Goal: Use online tool/utility

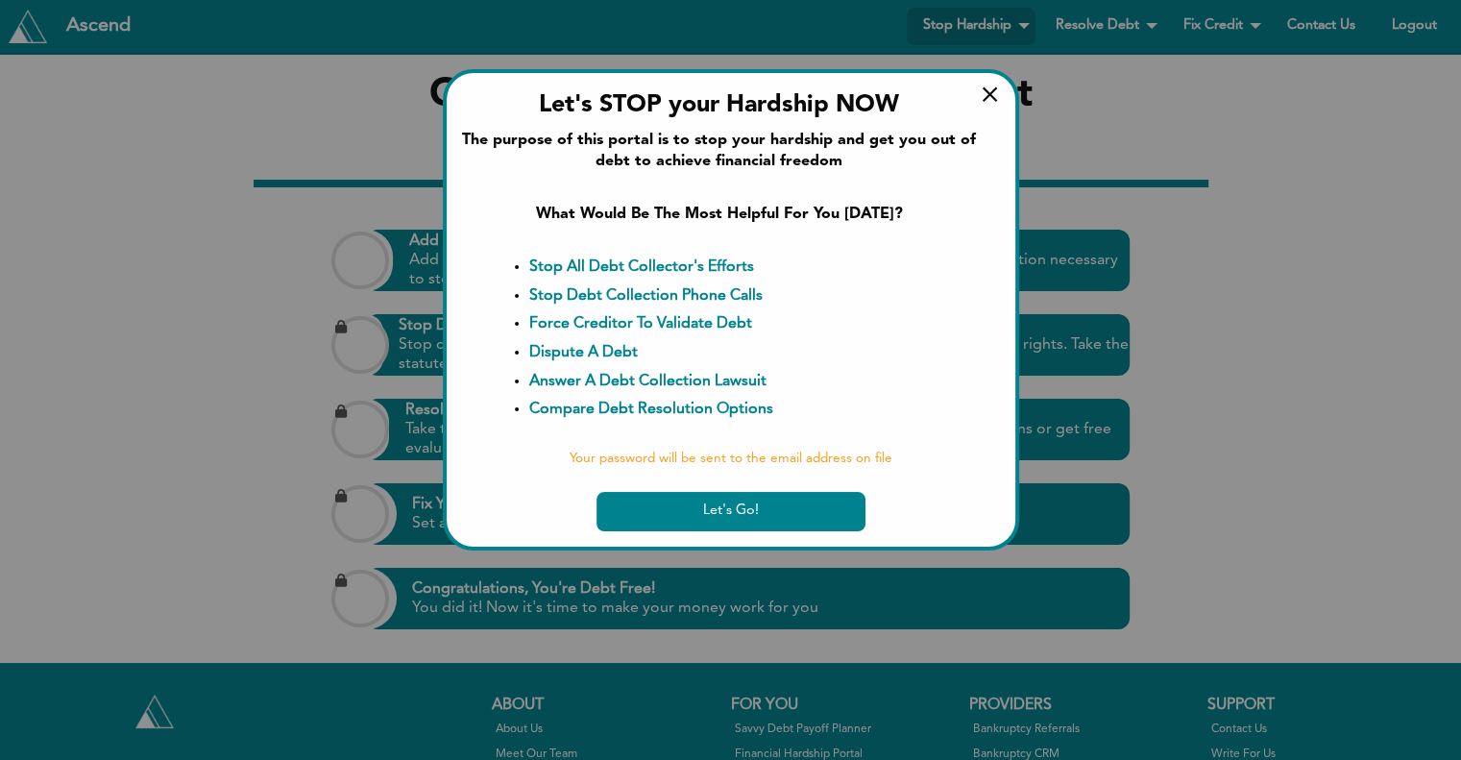
click at [988, 88] on span "×" at bounding box center [990, 96] width 20 height 31
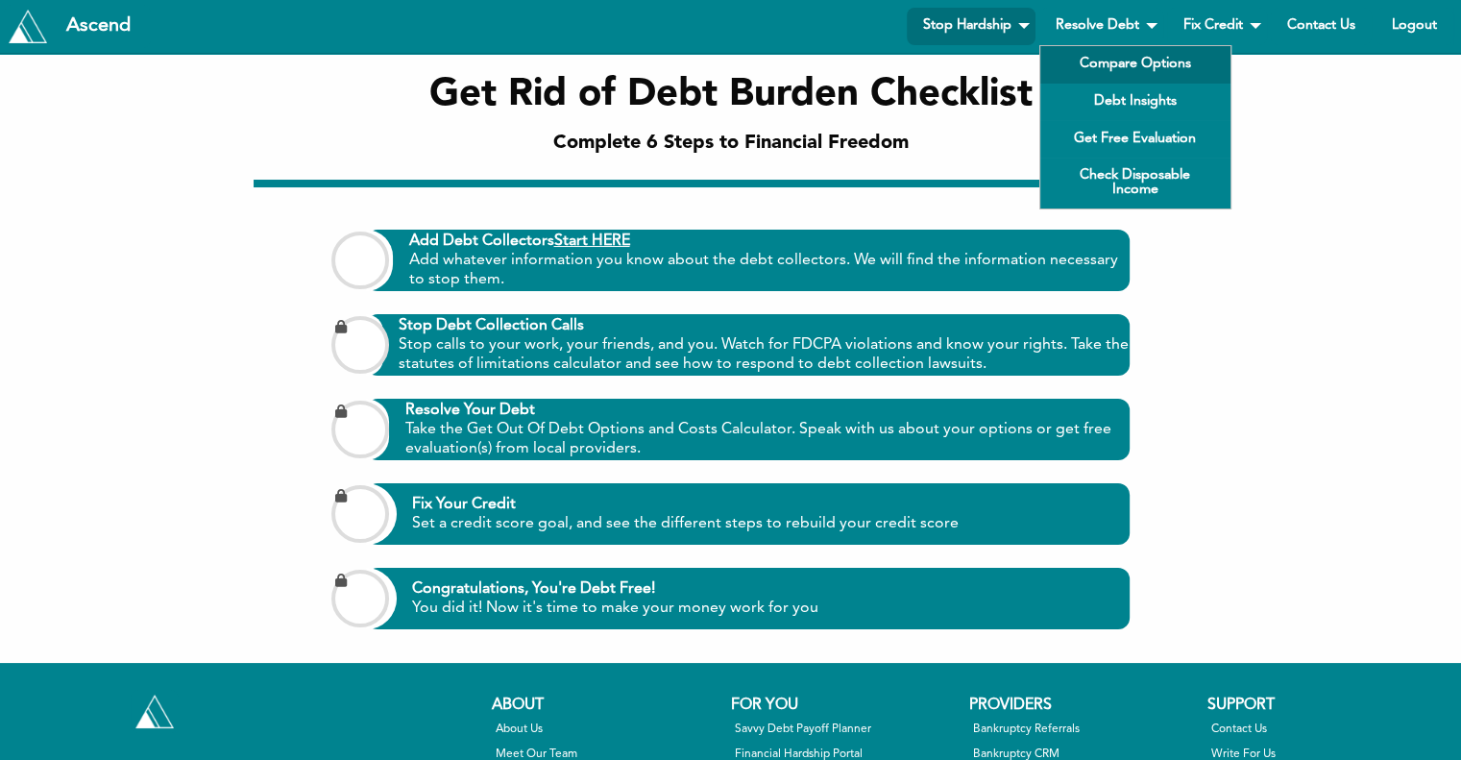
click at [1112, 59] on link "Compare Options" at bounding box center [1135, 64] width 190 height 37
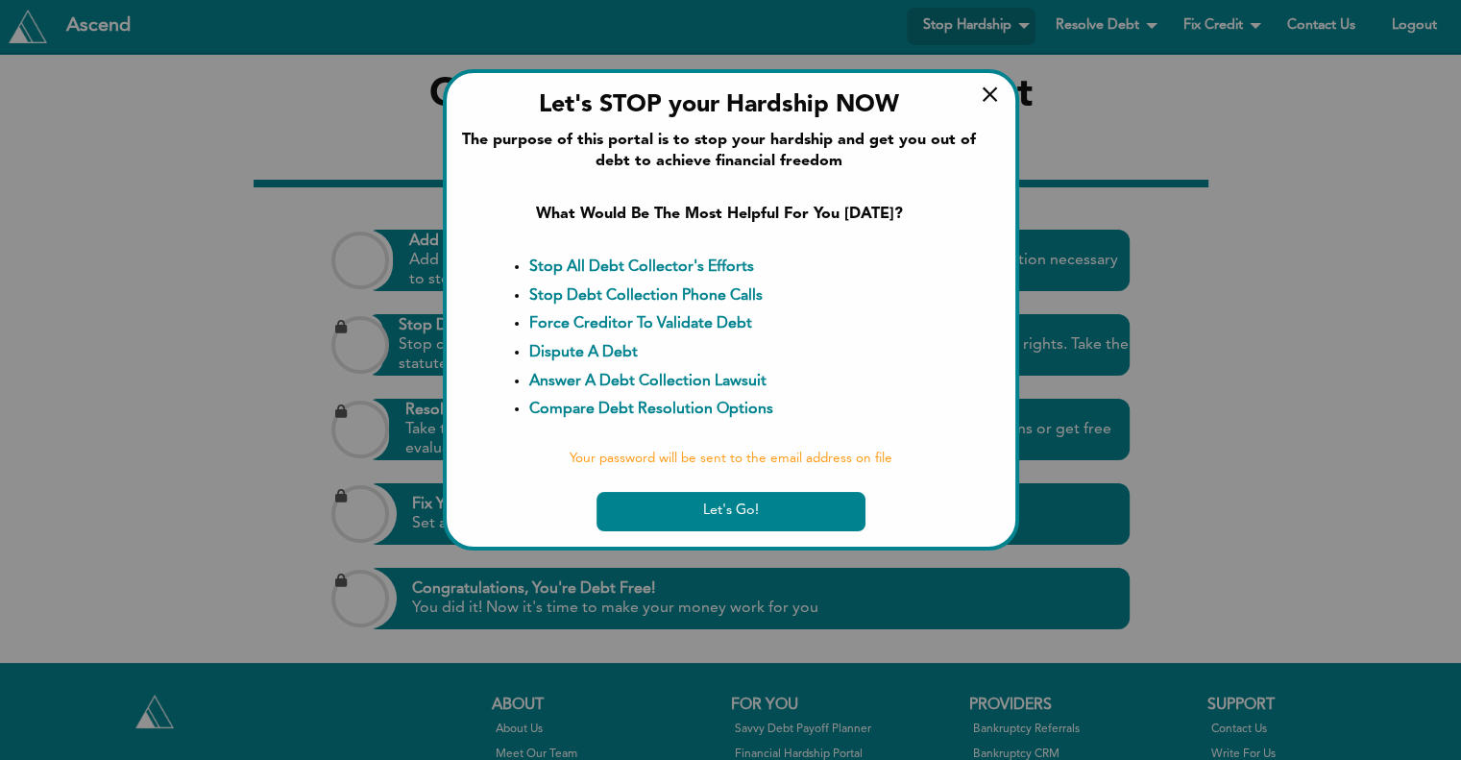
click at [980, 99] on span "×" at bounding box center [990, 96] width 20 height 31
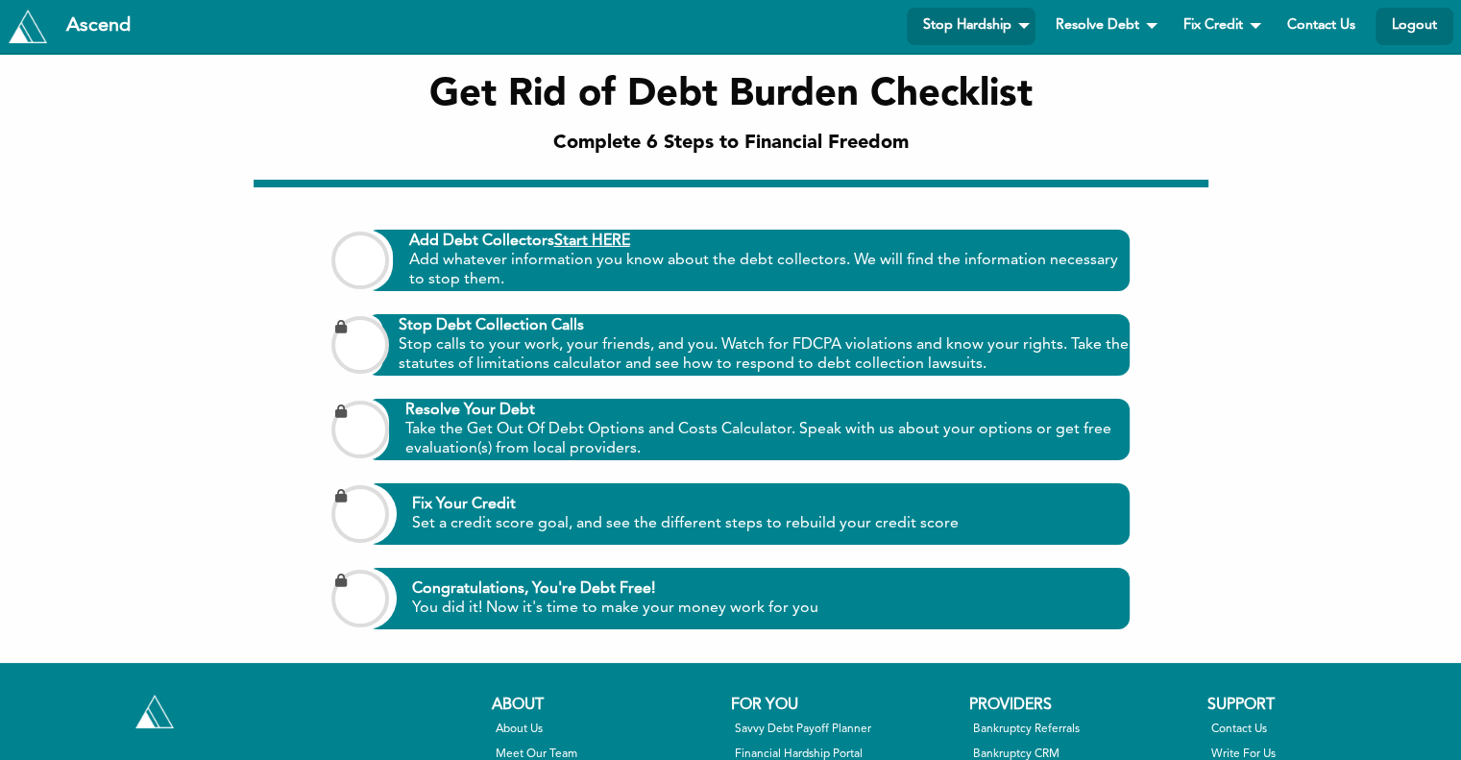
click at [1417, 34] on link "Logout" at bounding box center [1415, 26] width 78 height 37
